Goal: Information Seeking & Learning: Learn about a topic

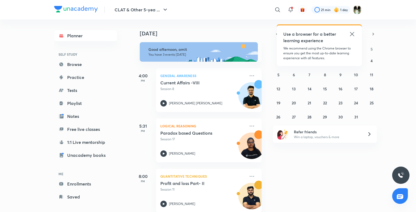
click at [350, 35] on icon at bounding box center [352, 34] width 7 height 7
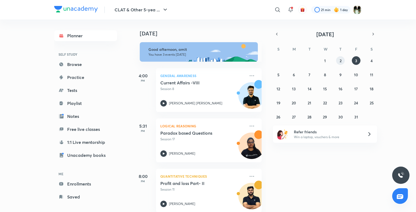
click at [338, 60] on button "2" at bounding box center [340, 60] width 9 height 9
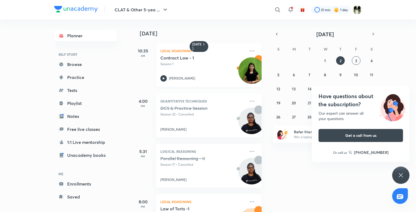
click at [205, 83] on div "Legal Reasoning Contract Law - 1 Session 1 [PERSON_NAME]" at bounding box center [209, 65] width 106 height 44
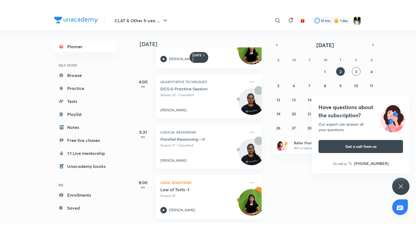
scroll to position [34, 0]
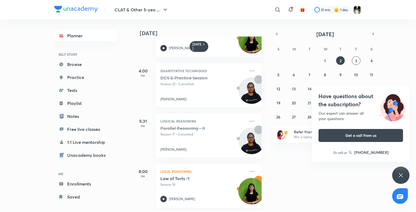
click at [172, 185] on div "Law of Torts -1 Session 10 [PERSON_NAME]" at bounding box center [202, 189] width 85 height 27
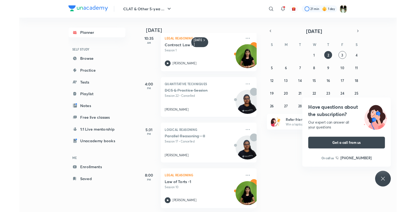
scroll to position [13, 0]
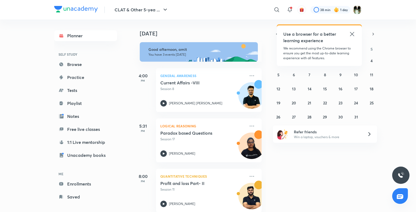
click at [351, 33] on icon at bounding box center [352, 34] width 4 height 4
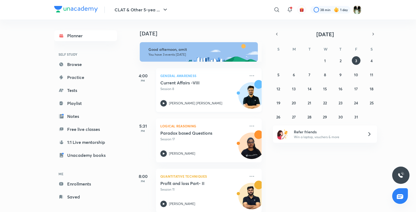
click at [230, 91] on p "Session 8" at bounding box center [202, 89] width 85 height 5
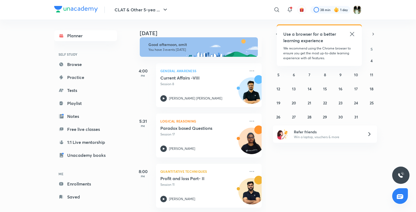
scroll to position [9, 0]
click at [355, 35] on icon at bounding box center [352, 34] width 7 height 7
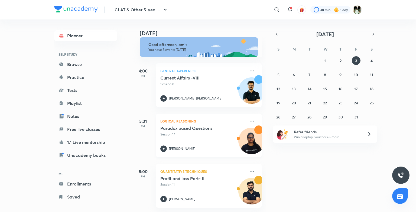
scroll to position [0, 0]
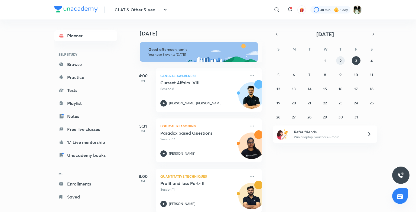
click at [339, 60] on button "2" at bounding box center [340, 60] width 9 height 9
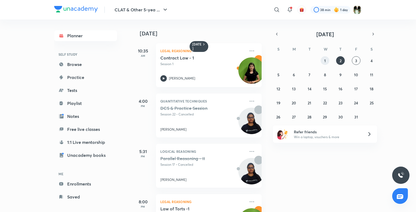
click at [325, 60] on abbr "1" at bounding box center [325, 60] width 2 height 5
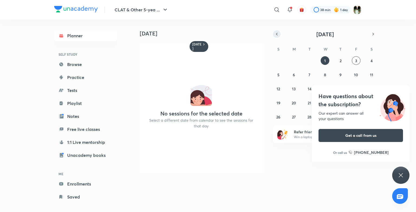
click at [279, 35] on button "button" at bounding box center [277, 34] width 8 height 8
click at [394, 180] on div "Have questions about the subscription? Our expert can answer all your questions…" at bounding box center [400, 175] width 17 height 17
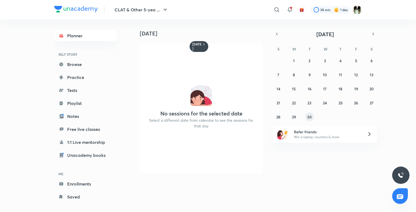
click at [309, 119] on button "30" at bounding box center [309, 117] width 9 height 9
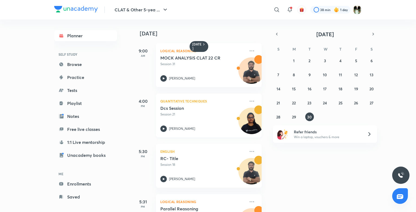
scroll to position [85, 0]
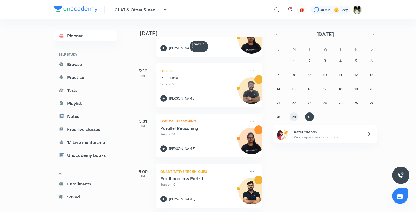
click at [295, 118] on abbr "29" at bounding box center [294, 117] width 4 height 5
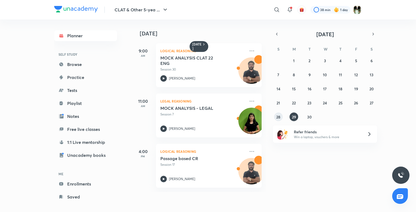
click at [282, 119] on button "28" at bounding box center [278, 117] width 9 height 9
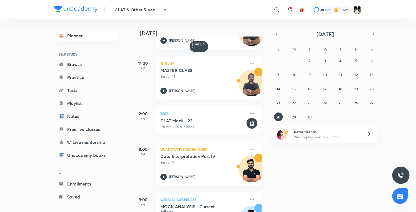
scroll to position [70, 0]
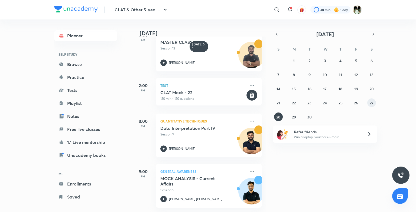
drag, startPoint x: 368, startPoint y: 100, endPoint x: 375, endPoint y: 105, distance: 9.0
click at [375, 105] on button "27" at bounding box center [371, 103] width 9 height 9
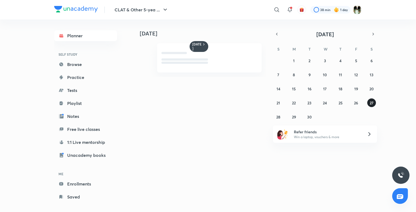
click at [375, 105] on button "27" at bounding box center [371, 103] width 9 height 9
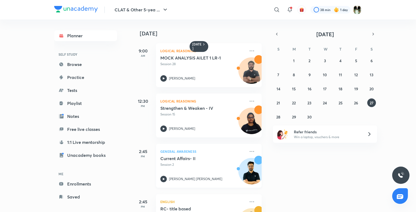
click at [206, 171] on div "Current Affairs- II Session 2 Vijendra Singh Kulhari" at bounding box center [202, 169] width 85 height 27
